Goal: Check status: Check status

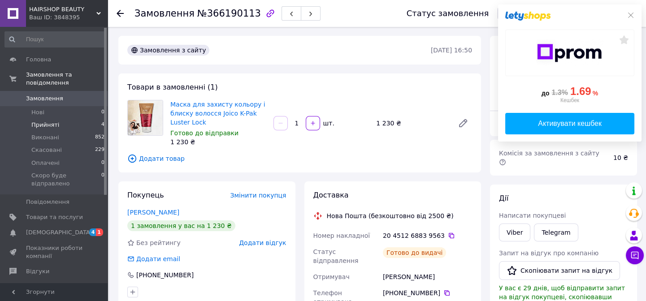
click at [39, 121] on span "Прийняті" at bounding box center [45, 125] width 28 height 8
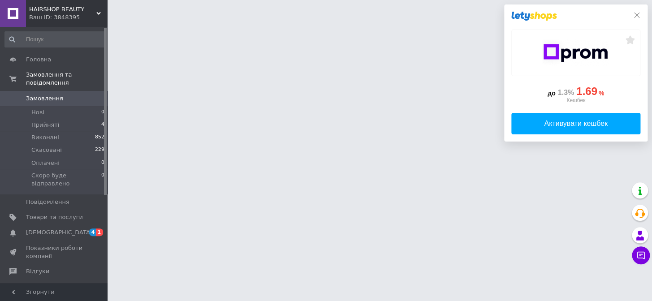
click at [635, 15] on icon at bounding box center [637, 15] width 7 height 7
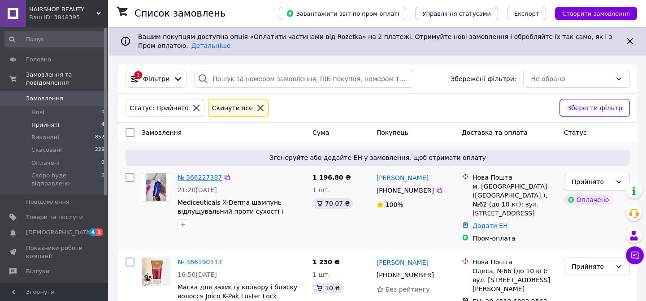
click at [192, 177] on link "№ 366227387" at bounding box center [200, 177] width 44 height 7
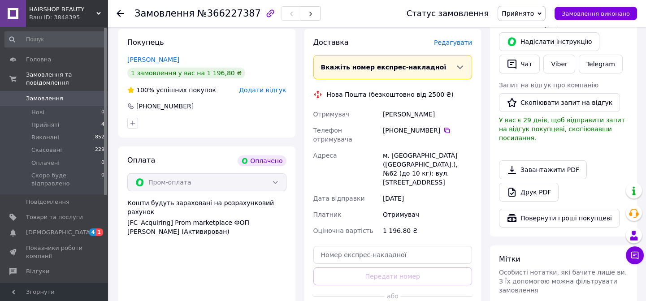
scroll to position [204, 0]
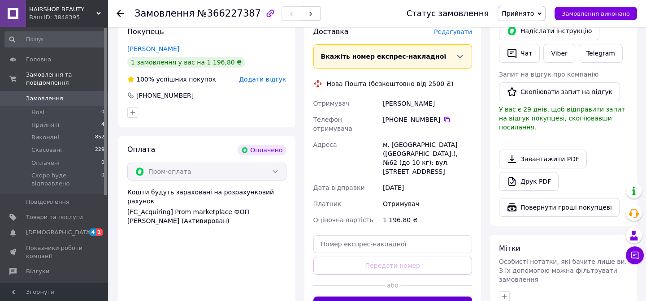
click at [395, 297] on button "Згенерувати ЕН" at bounding box center [392, 306] width 159 height 18
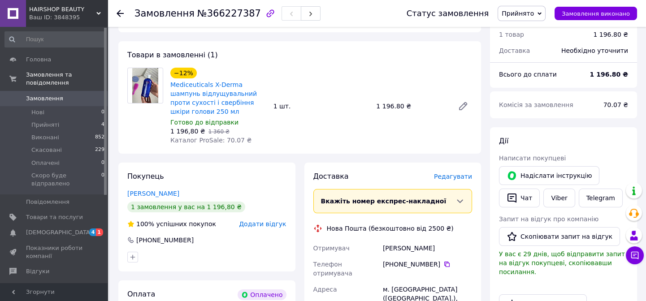
scroll to position [40, 0]
